Goal: Task Accomplishment & Management: Manage account settings

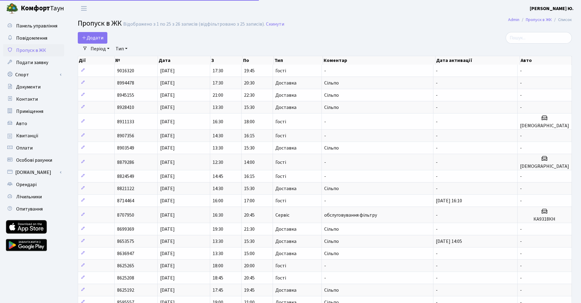
select select "25"
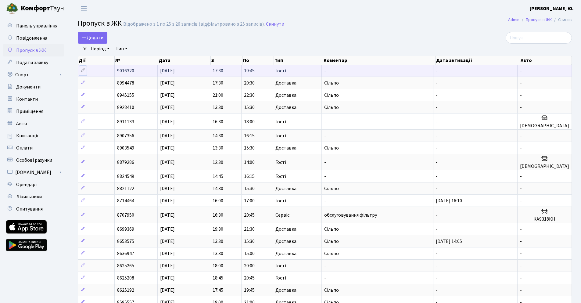
click at [81, 70] on icon at bounding box center [83, 70] width 4 height 4
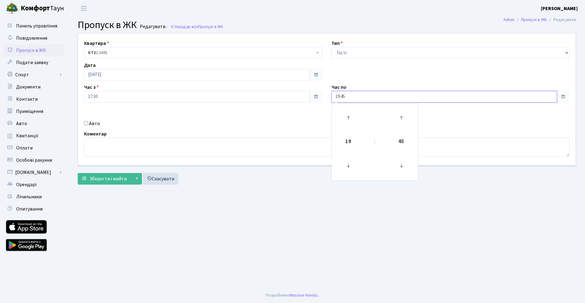
click at [354, 96] on input "19:45" at bounding box center [445, 97] width 226 height 12
click at [346, 117] on icon at bounding box center [348, 117] width 16 height 16
click at [401, 118] on icon at bounding box center [401, 117] width 16 height 16
type input "21:00"
click at [270, 201] on main "Admin Пропуск в ЖК Редагувати Пропуск в ЖК Редагувати . Назад до всіх Пропуск в…" at bounding box center [327, 152] width 517 height 271
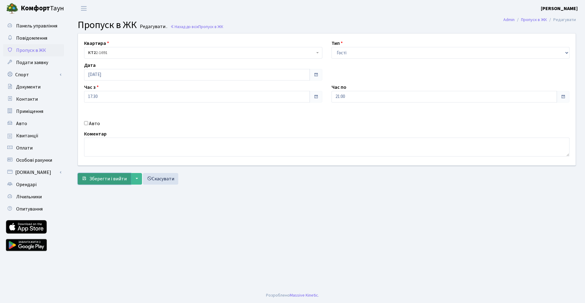
click at [103, 179] on span "Зберегти і вийти" at bounding box center [107, 178] width 37 height 7
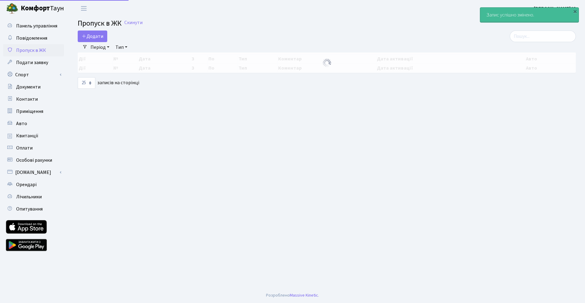
select select "25"
